Goal: Book appointment/travel/reservation

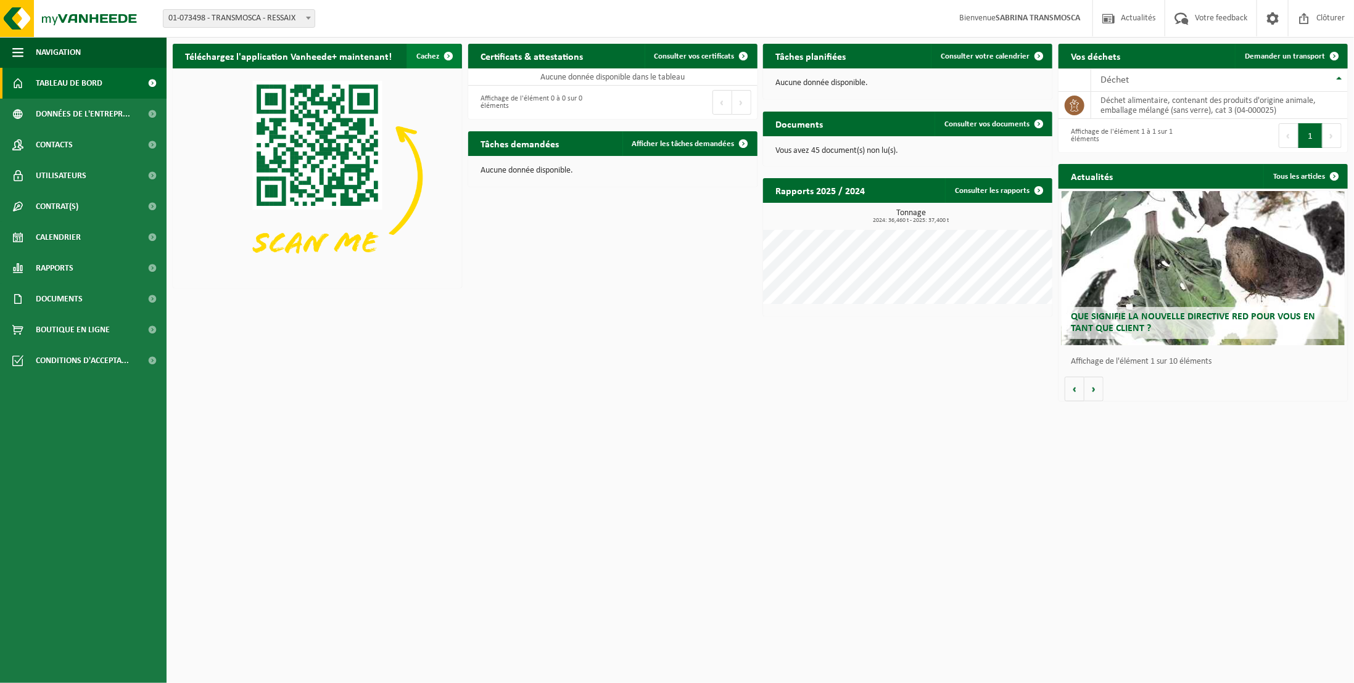
click at [439, 54] on span "button" at bounding box center [448, 56] width 25 height 25
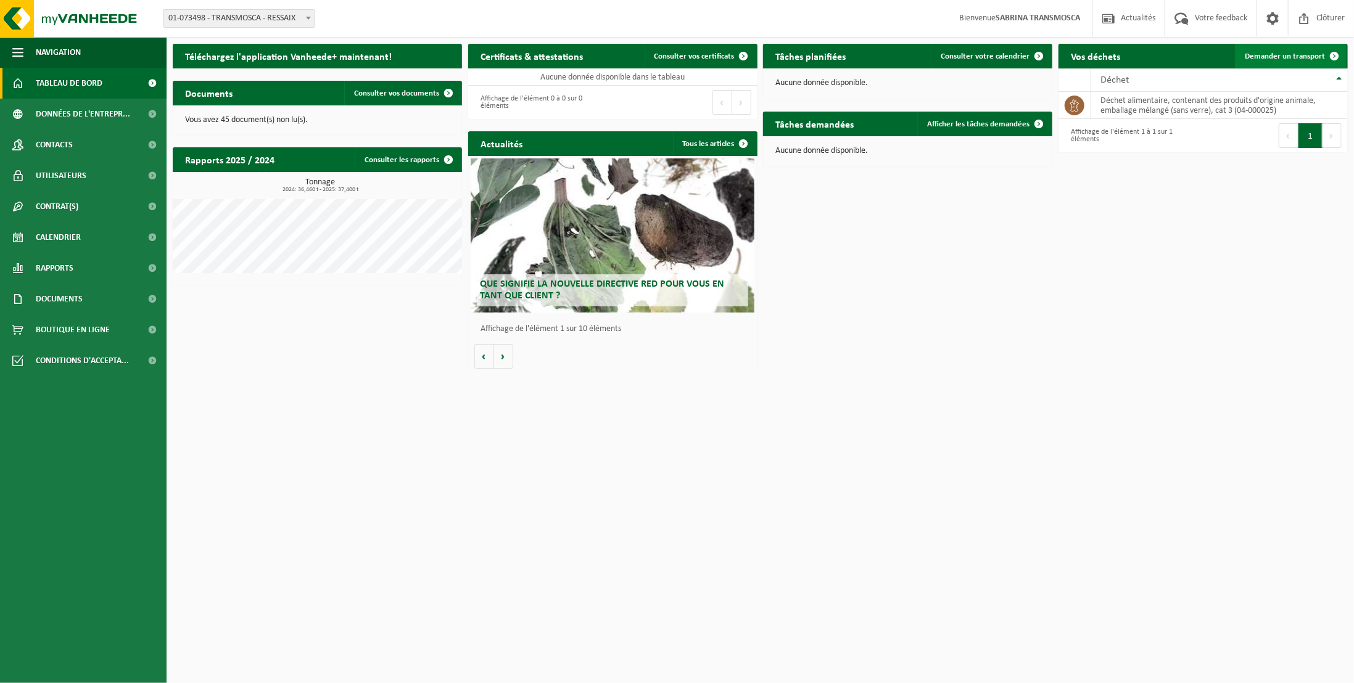
click at [1285, 56] on span "Demander un transport" at bounding box center [1285, 56] width 80 height 8
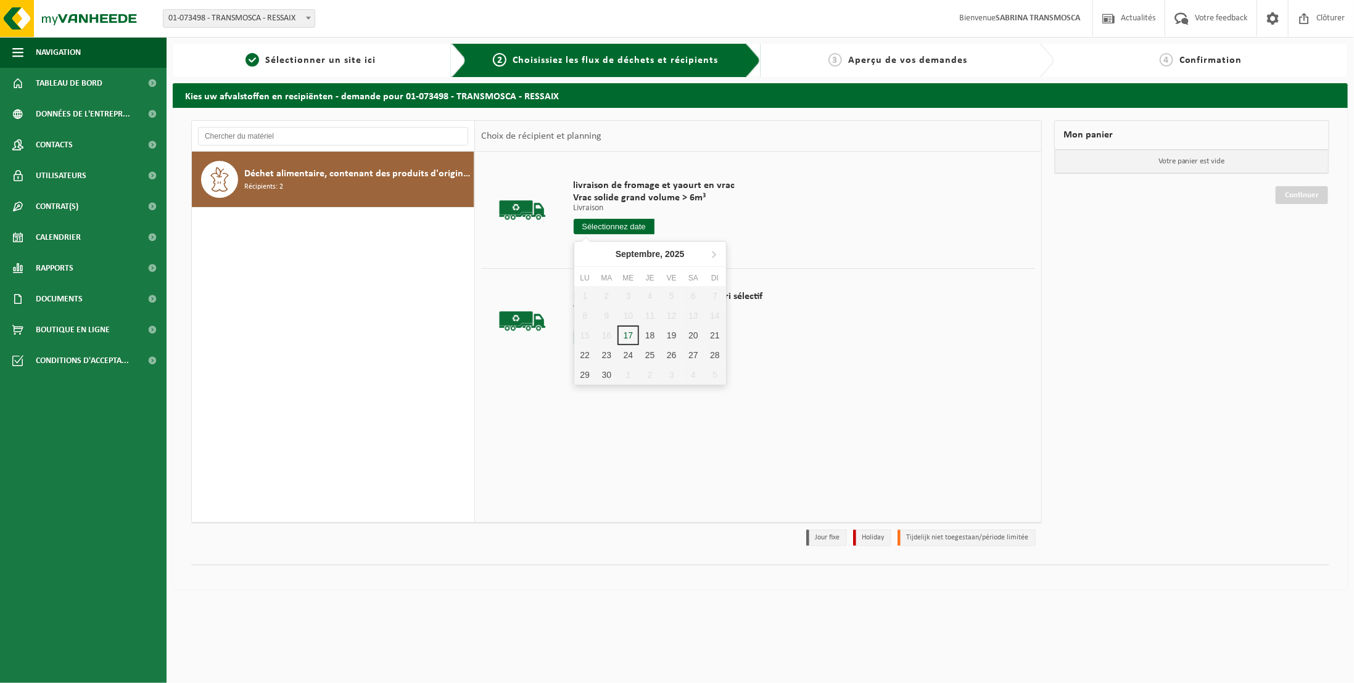
click at [635, 229] on input "text" at bounding box center [614, 226] width 81 height 15
click at [608, 355] on div "23" at bounding box center [607, 355] width 22 height 20
type input "à partir de [DATE]"
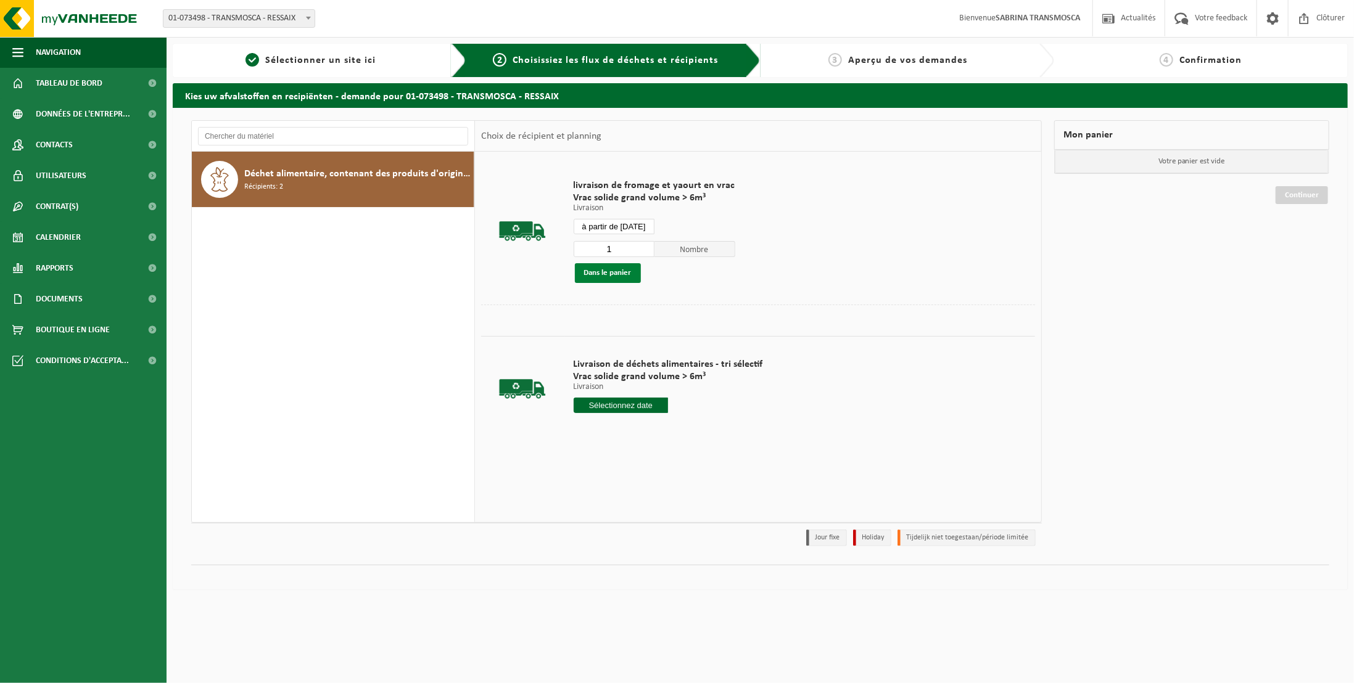
click at [607, 270] on button "Dans le panier" at bounding box center [608, 273] width 66 height 20
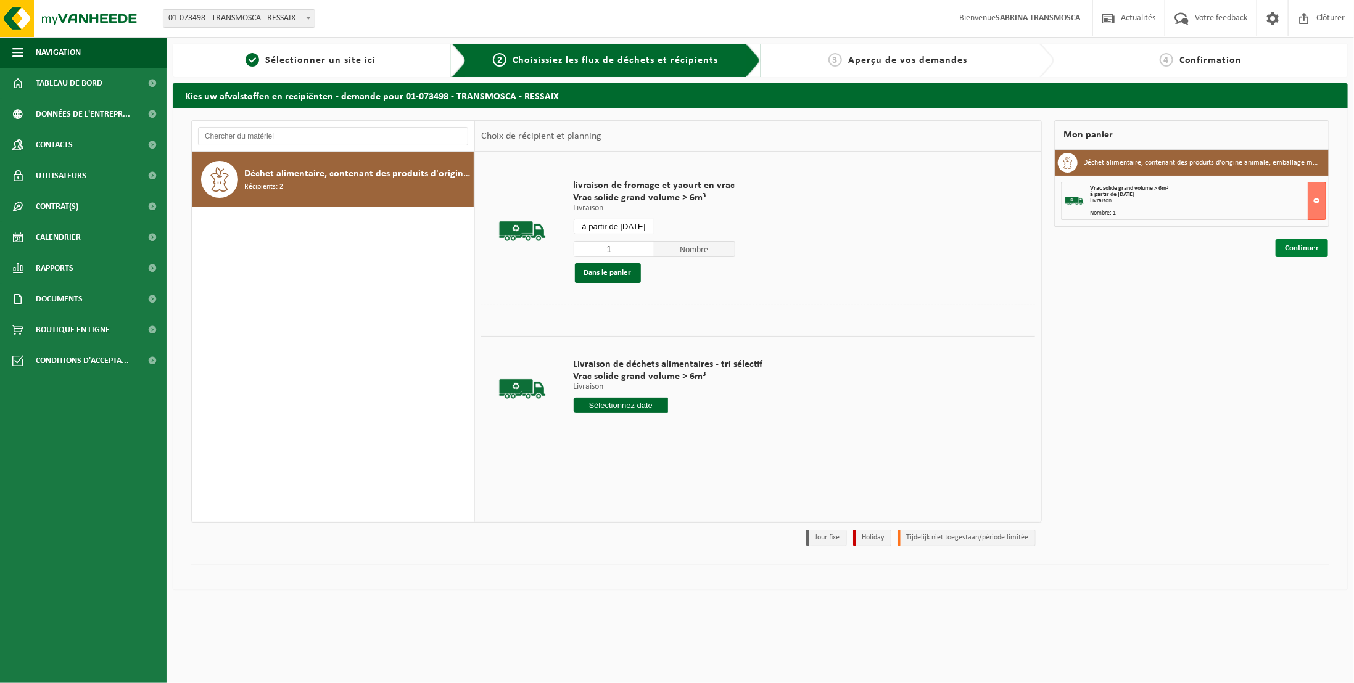
click at [1293, 247] on link "Continuer" at bounding box center [1301, 248] width 52 height 18
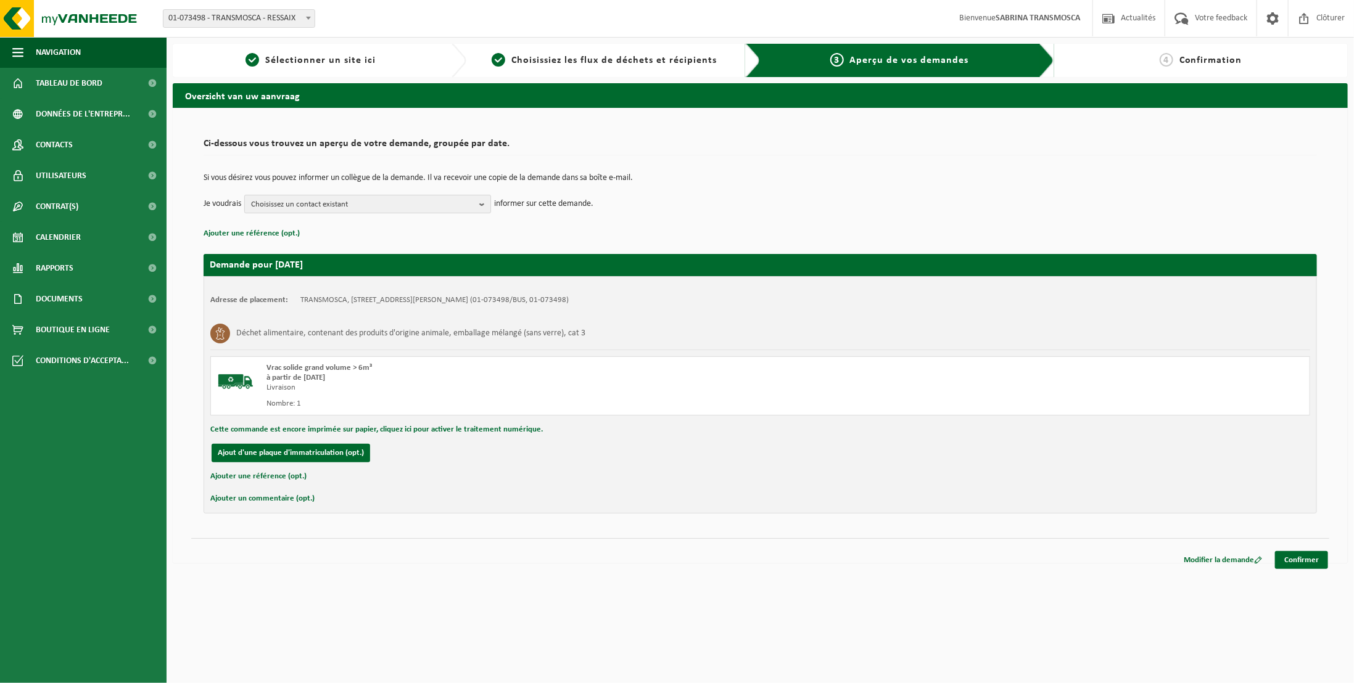
click at [377, 205] on span "Choisissez un contact existant" at bounding box center [362, 205] width 223 height 19
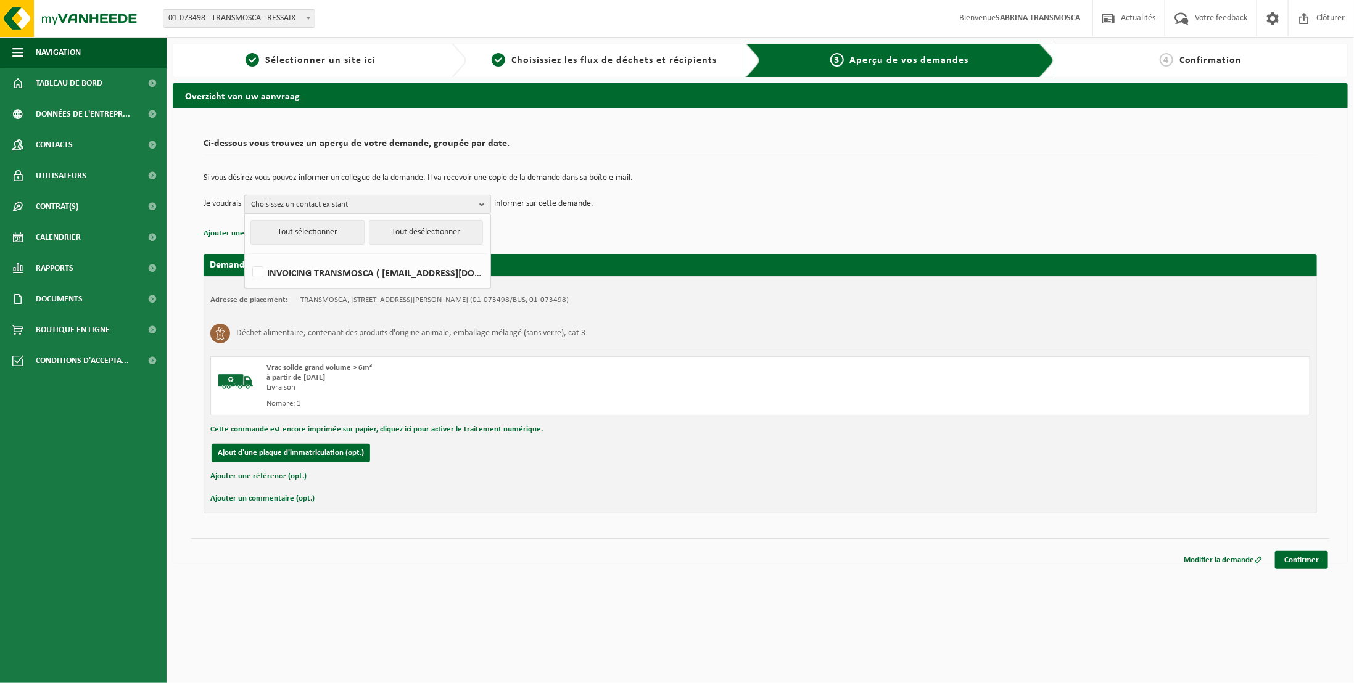
click at [377, 205] on span "Choisissez un contact existant" at bounding box center [362, 205] width 223 height 19
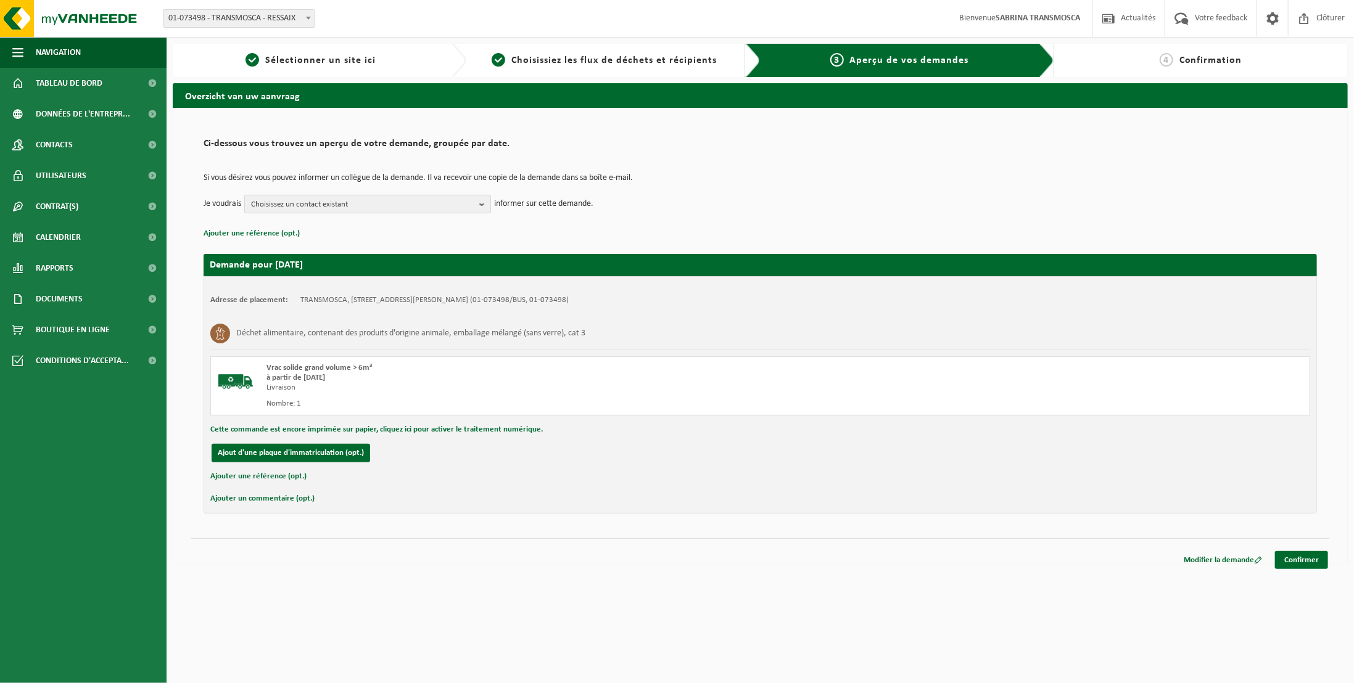
click at [380, 205] on span "Choisissez un contact existant" at bounding box center [362, 205] width 223 height 19
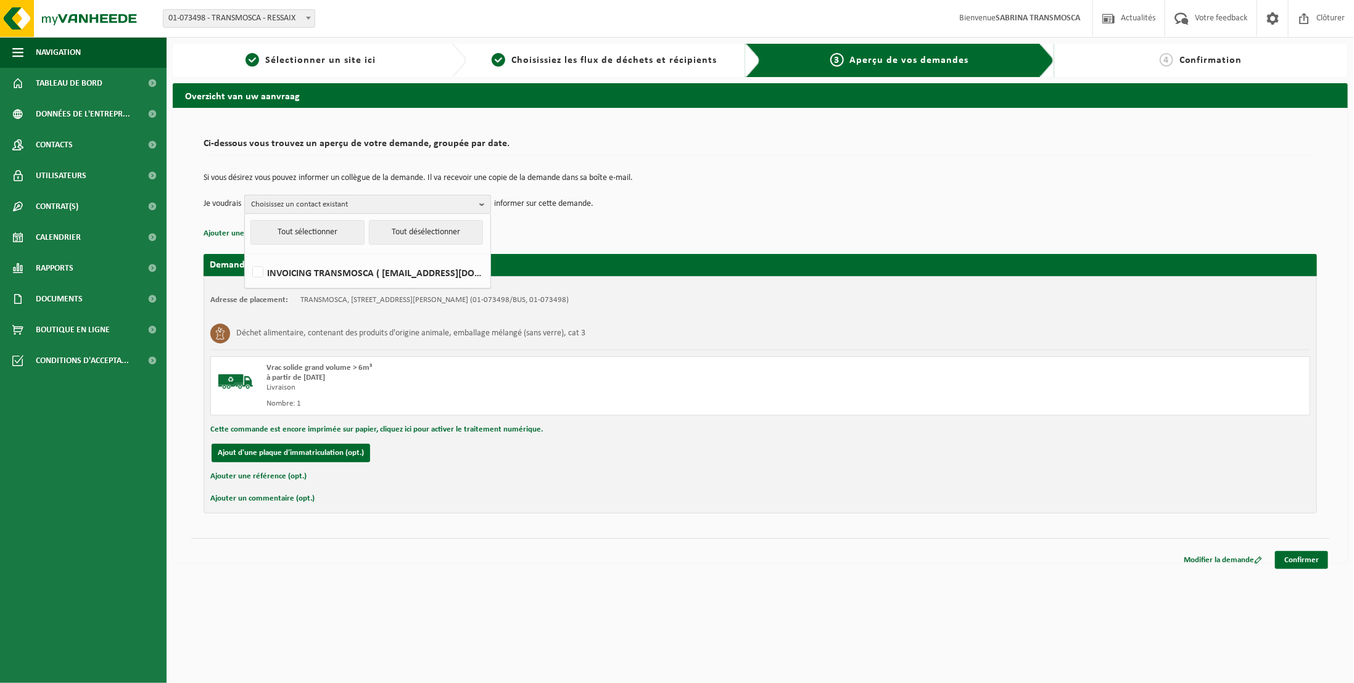
click at [391, 205] on span "Choisissez un contact existant" at bounding box center [362, 205] width 223 height 19
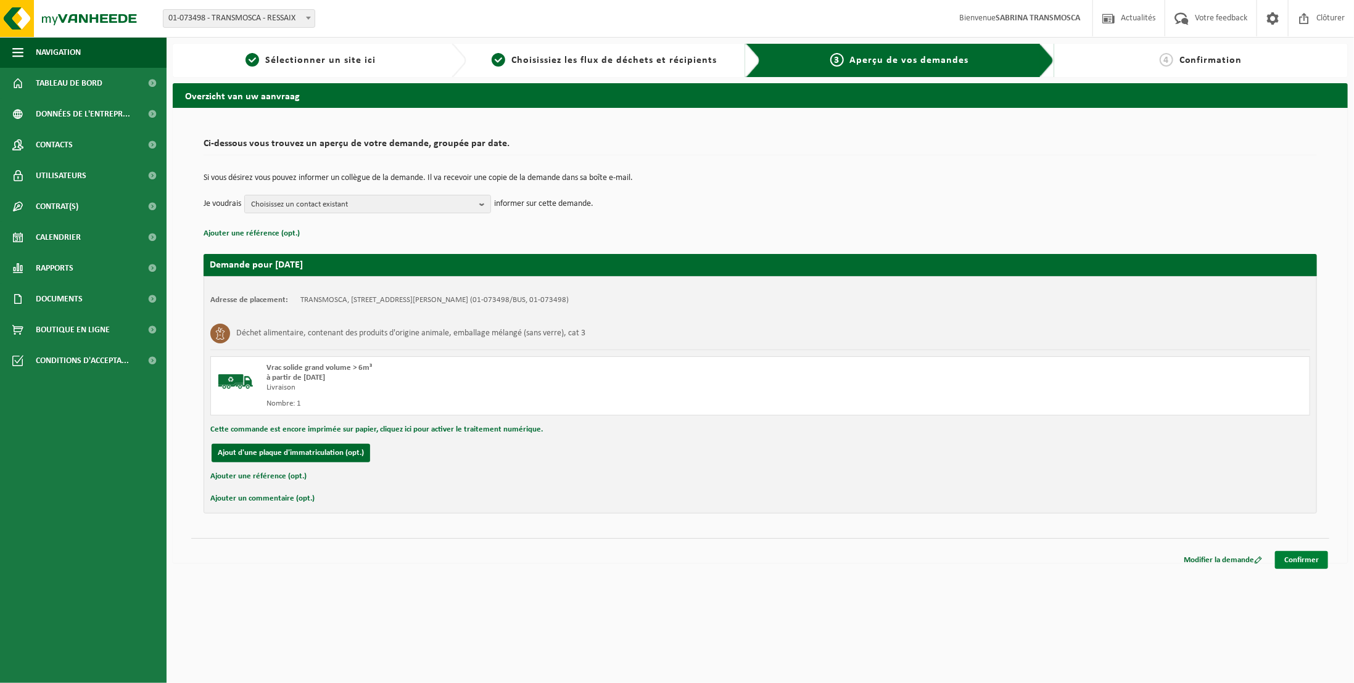
click at [1306, 557] on link "Confirmer" at bounding box center [1301, 560] width 53 height 18
